Goal: Task Accomplishment & Management: Manage account settings

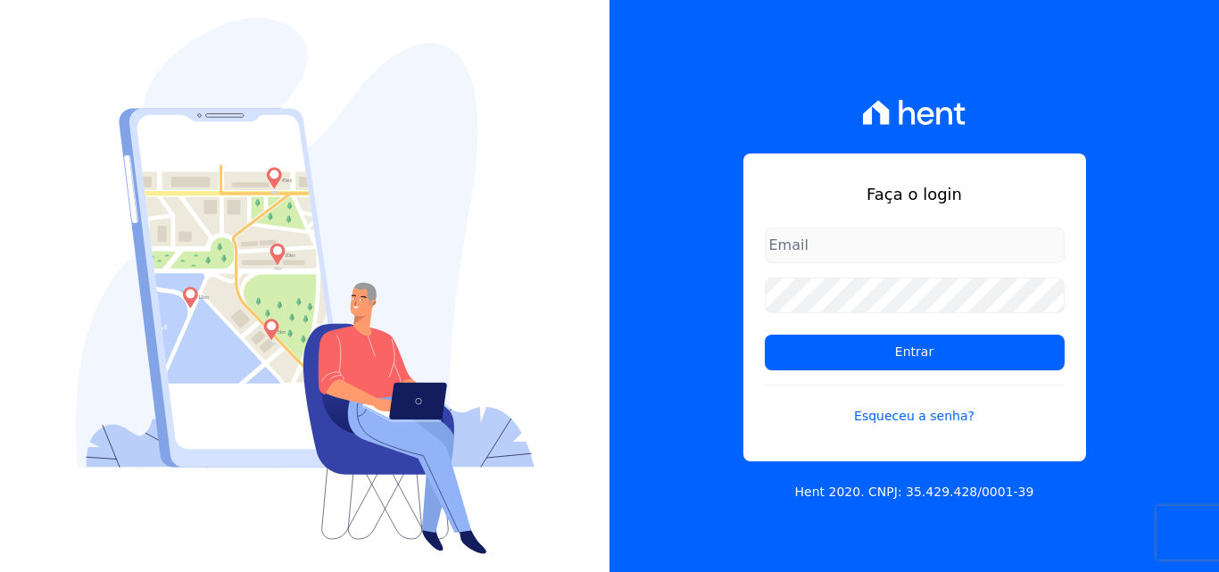
click at [852, 245] on input "email" at bounding box center [915, 246] width 300 height 36
type input "L"
type input "[EMAIL_ADDRESS][DOMAIN_NAME]"
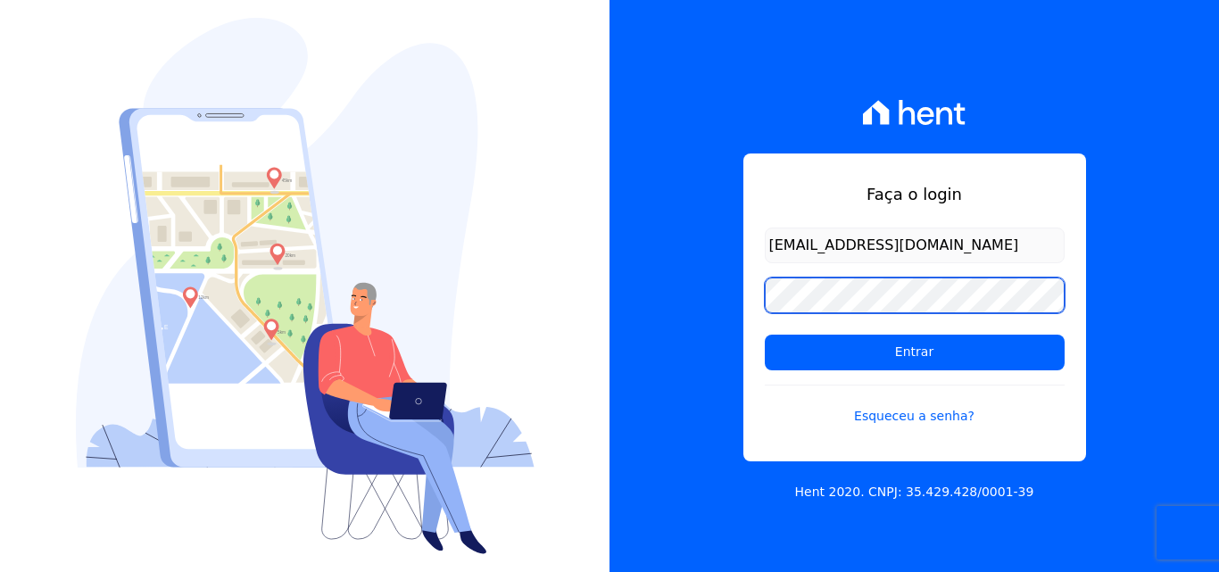
click at [765, 335] on input "Entrar" at bounding box center [915, 353] width 300 height 36
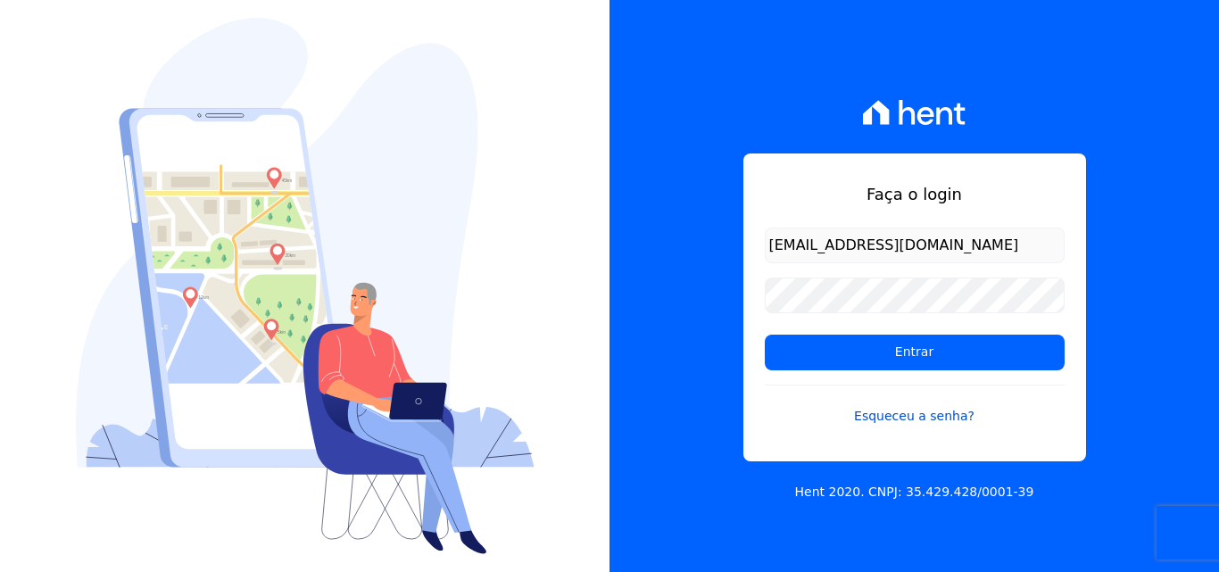
click at [917, 413] on link "Esqueceu a senha?" at bounding box center [915, 405] width 300 height 41
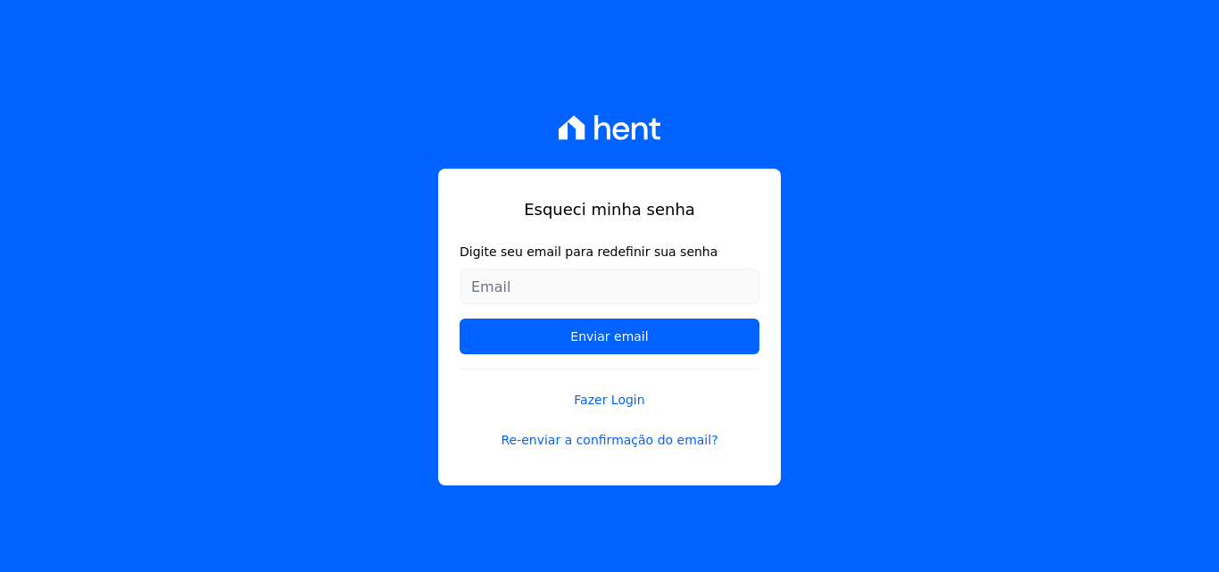
click at [541, 286] on input "Digite seu email para redefinir sua senha" at bounding box center [610, 287] width 300 height 36
type input "[EMAIL_ADDRESS][DOMAIN_NAME]"
click at [589, 438] on link "Re-enviar a confirmação do email?" at bounding box center [610, 440] width 300 height 19
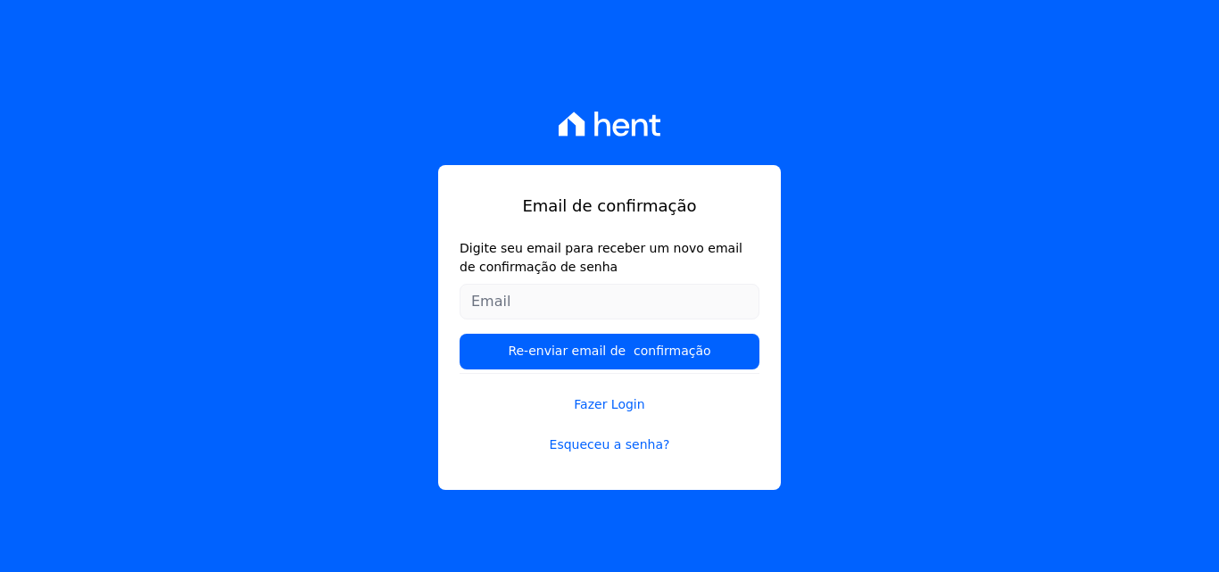
click at [595, 302] on input "Digite seu email para receber um novo email de confirmação de senha" at bounding box center [610, 302] width 300 height 36
type input "[EMAIL_ADDRESS][DOMAIN_NAME]"
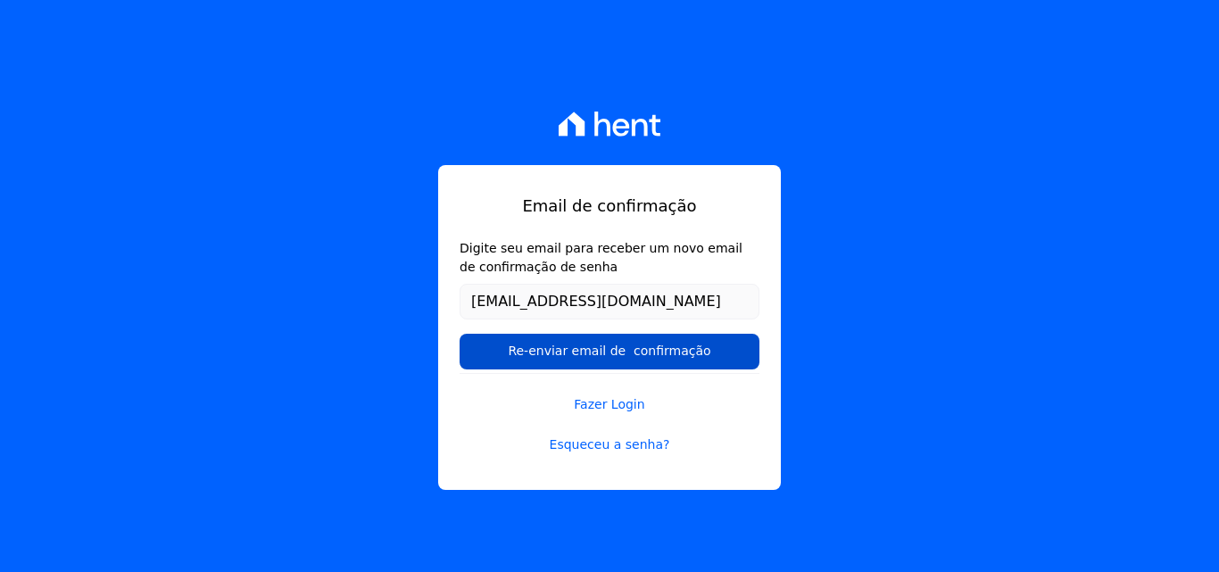
click at [595, 354] on input "Re-enviar email de confirmação" at bounding box center [610, 352] width 300 height 36
click at [557, 352] on input "Re-enviar email de confirmação" at bounding box center [610, 352] width 300 height 36
click at [584, 346] on input "Re-enviar email de confirmação" at bounding box center [610, 352] width 300 height 36
